Goal: Information Seeking & Learning: Find specific page/section

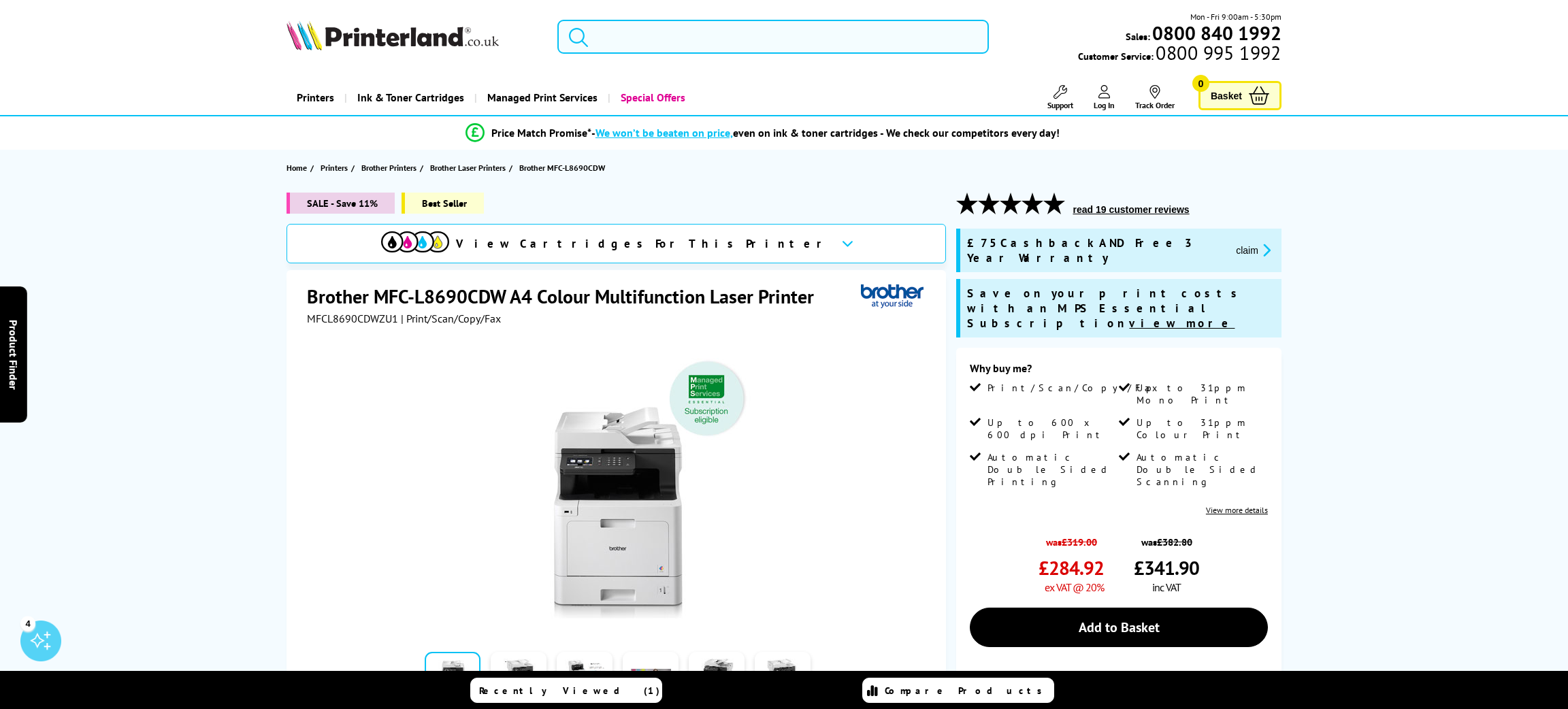
click at [667, 47] on input "search" at bounding box center [774, 36] width 432 height 34
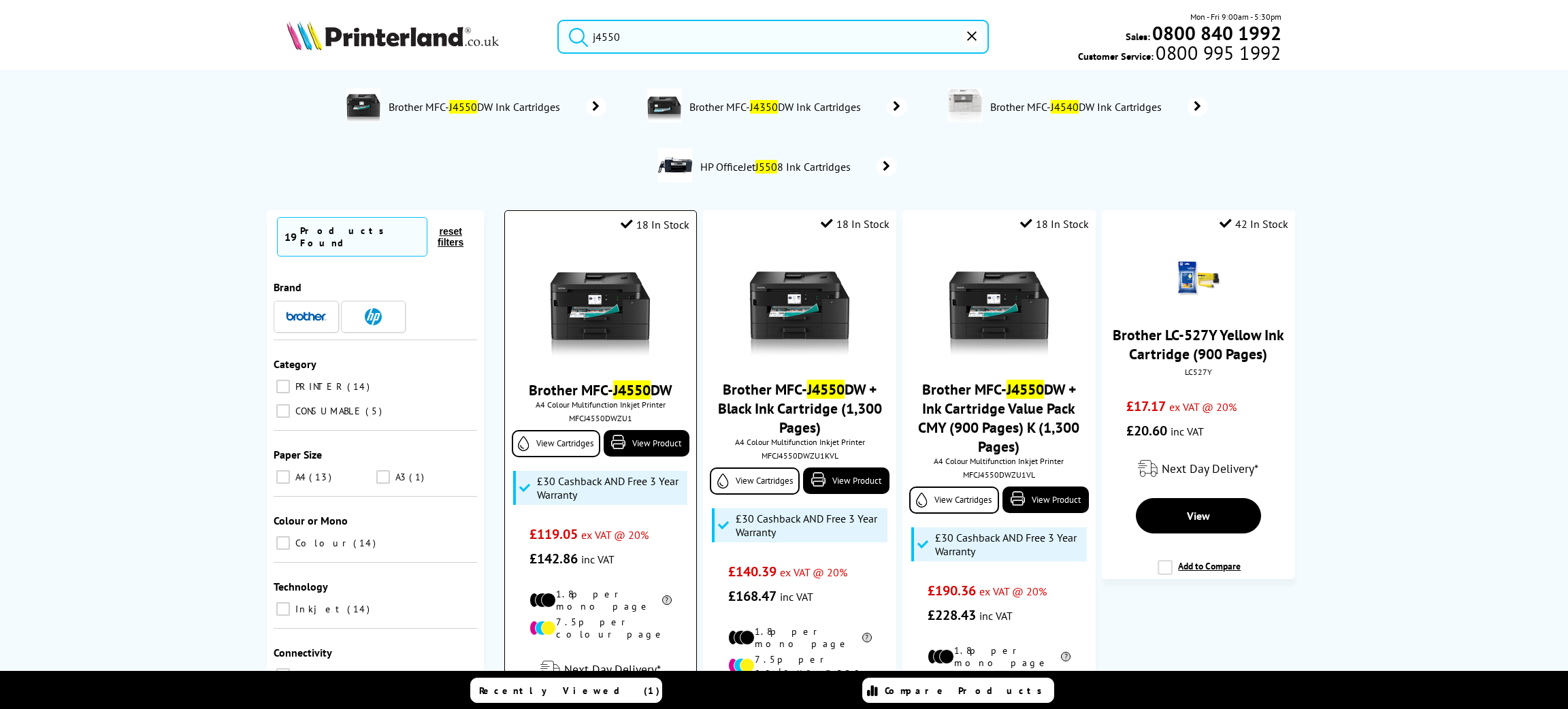
type input "j4550"
click at [591, 317] on img at bounding box center [600, 306] width 102 height 102
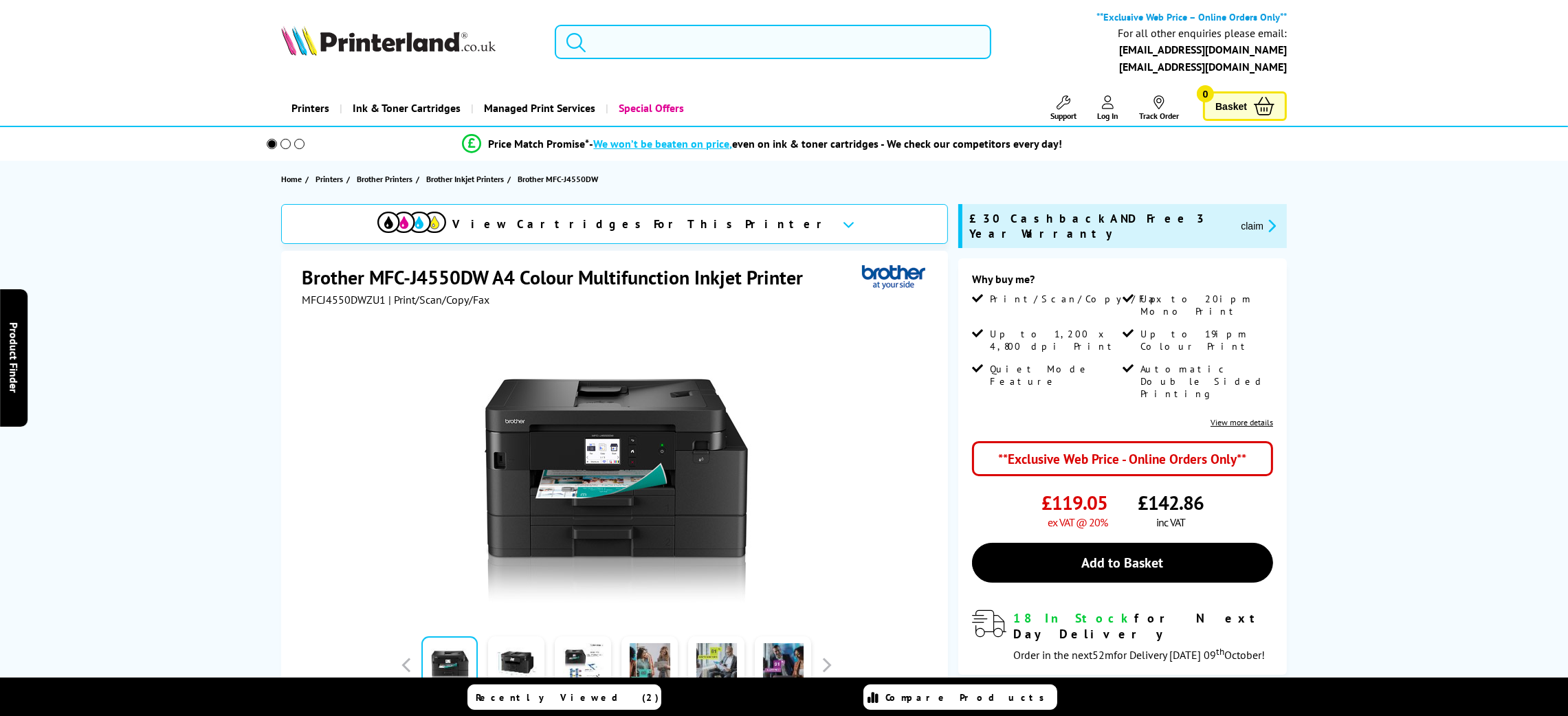
click at [725, 25] on input "search" at bounding box center [773, 42] width 437 height 34
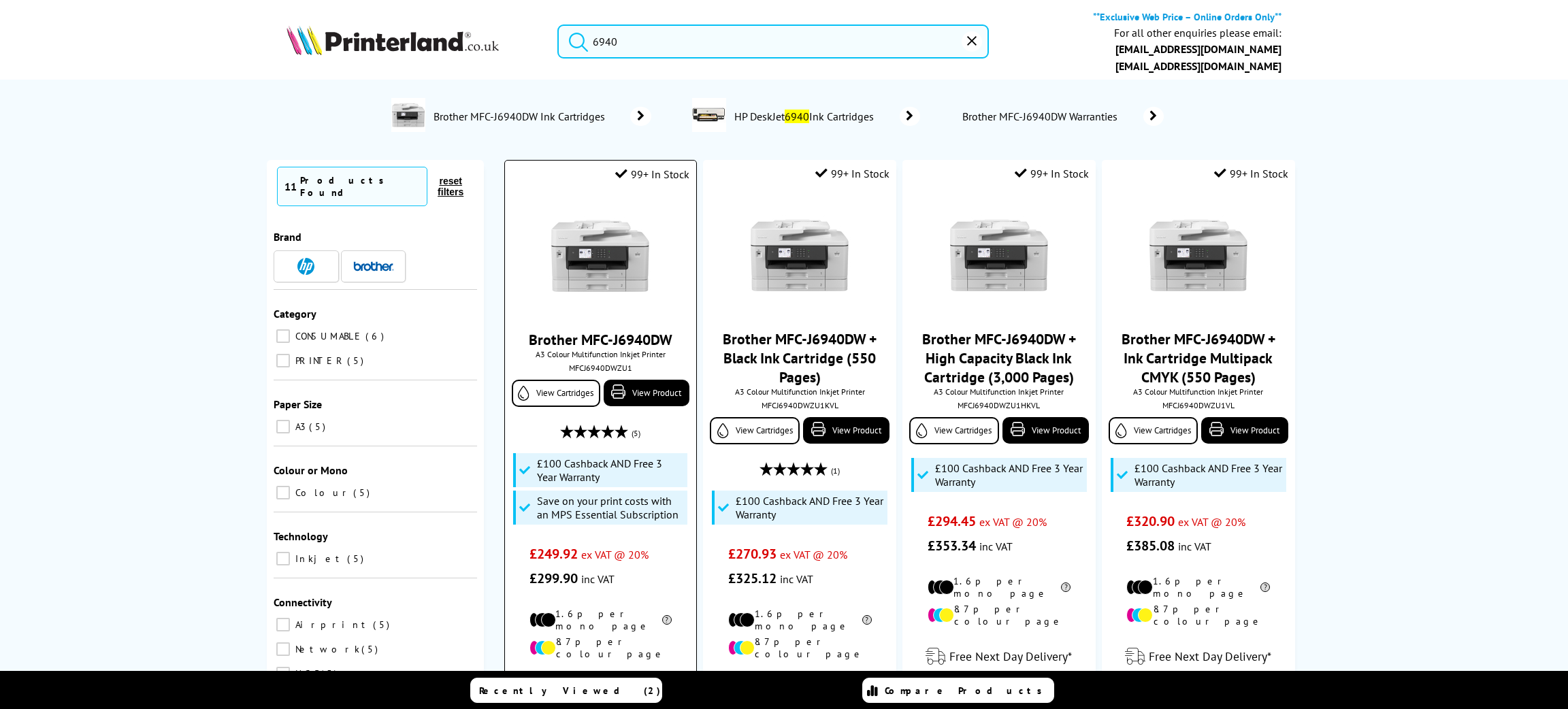
type input "6940"
click at [622, 308] on picture at bounding box center [600, 303] width 102 height 14
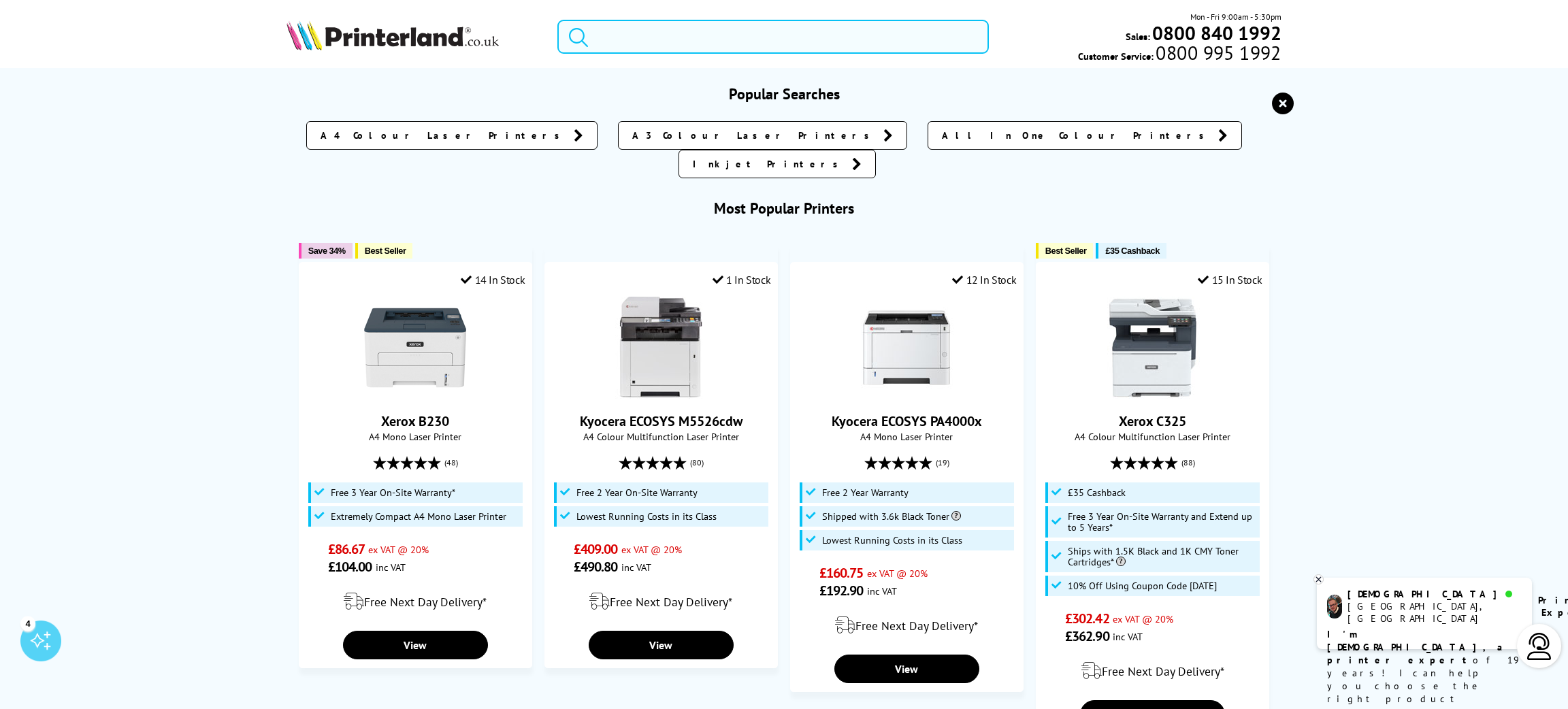
click at [838, 43] on input "search" at bounding box center [774, 36] width 432 height 34
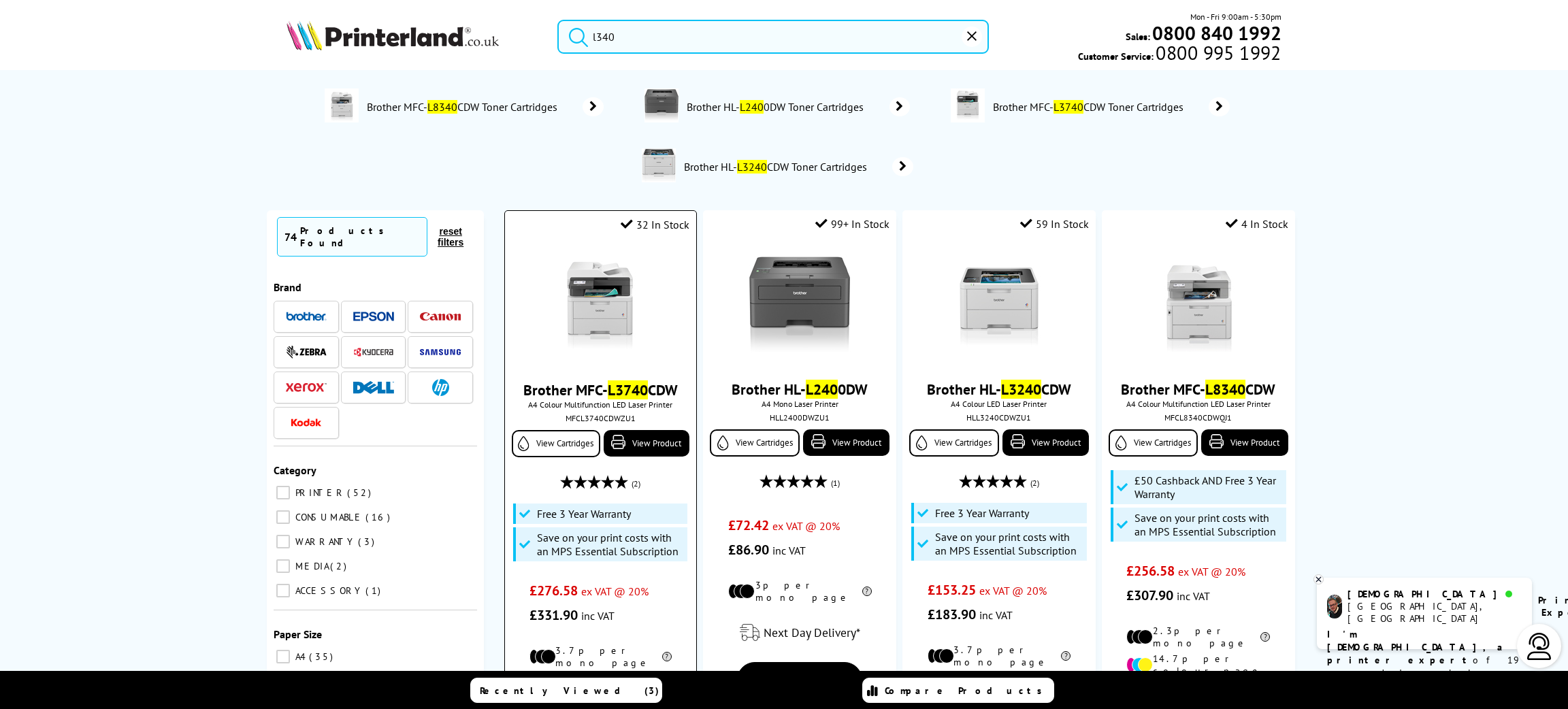
type input "l340"
click at [549, 242] on li "32 In Stock Brother MFC- L3740 CDW A4 Colour Multifunction LED Laser Printer MF…" at bounding box center [600, 524] width 193 height 627
click at [612, 336] on img at bounding box center [600, 306] width 102 height 102
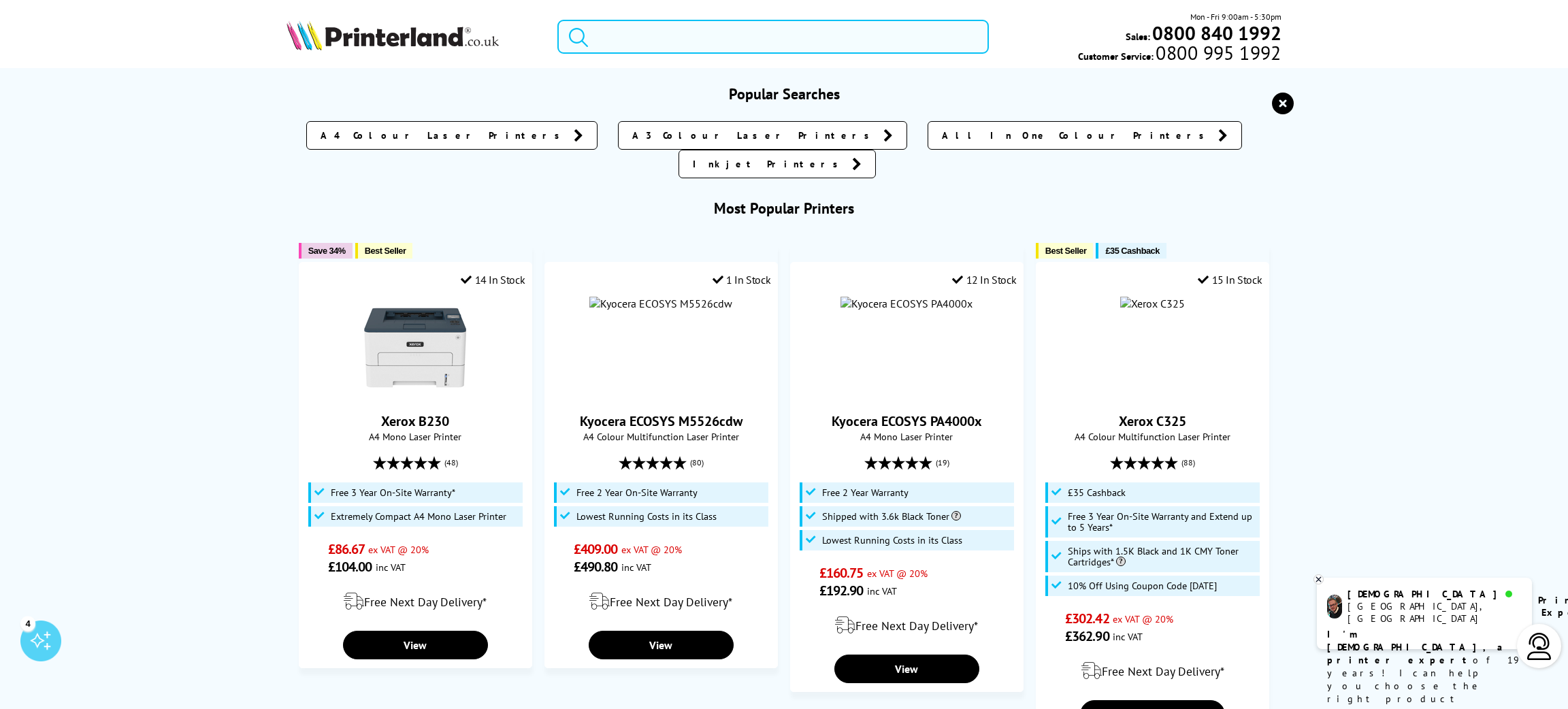
click at [660, 33] on input "search" at bounding box center [774, 36] width 432 height 34
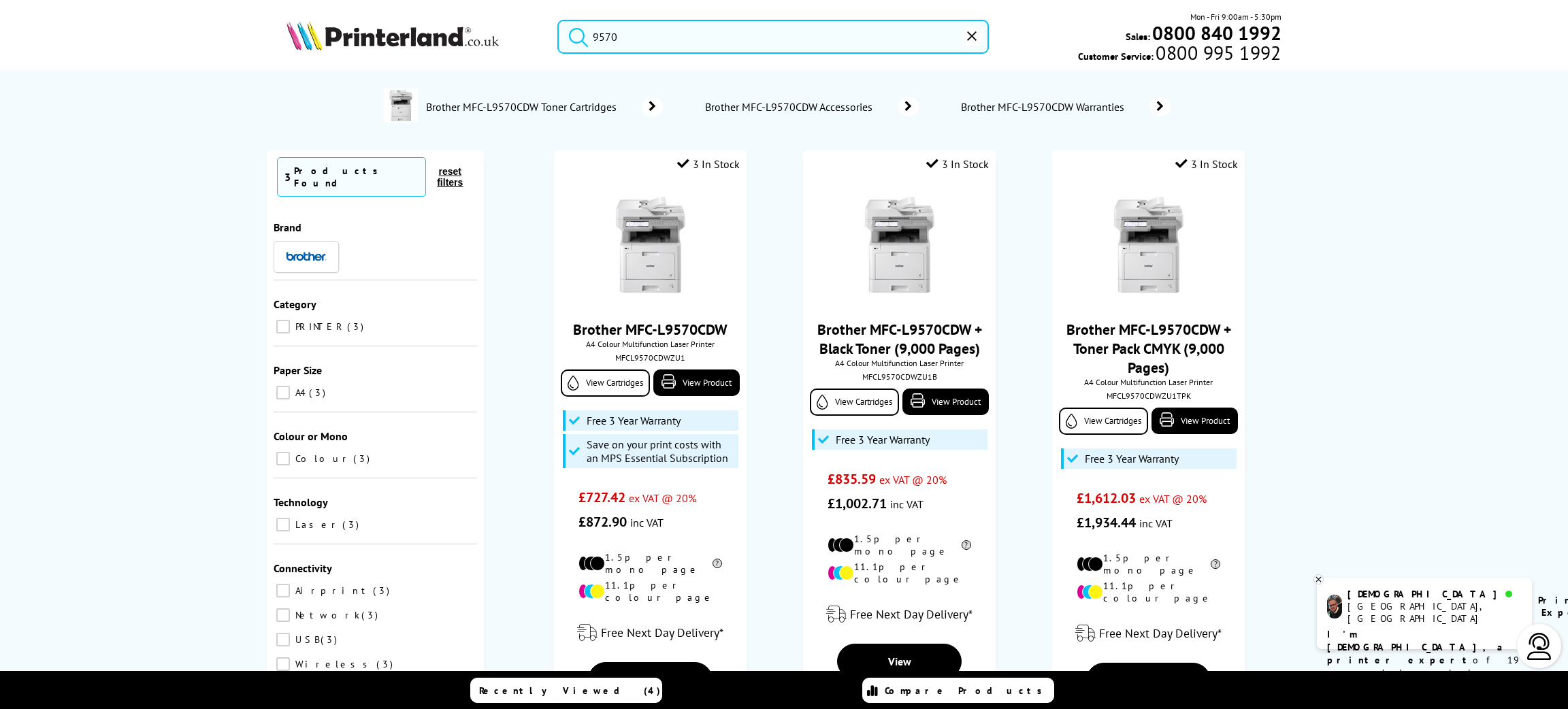
type input "9570"
click at [329, 51] on picture at bounding box center [393, 46] width 213 height 14
